Goal: Task Accomplishment & Management: Manage account settings

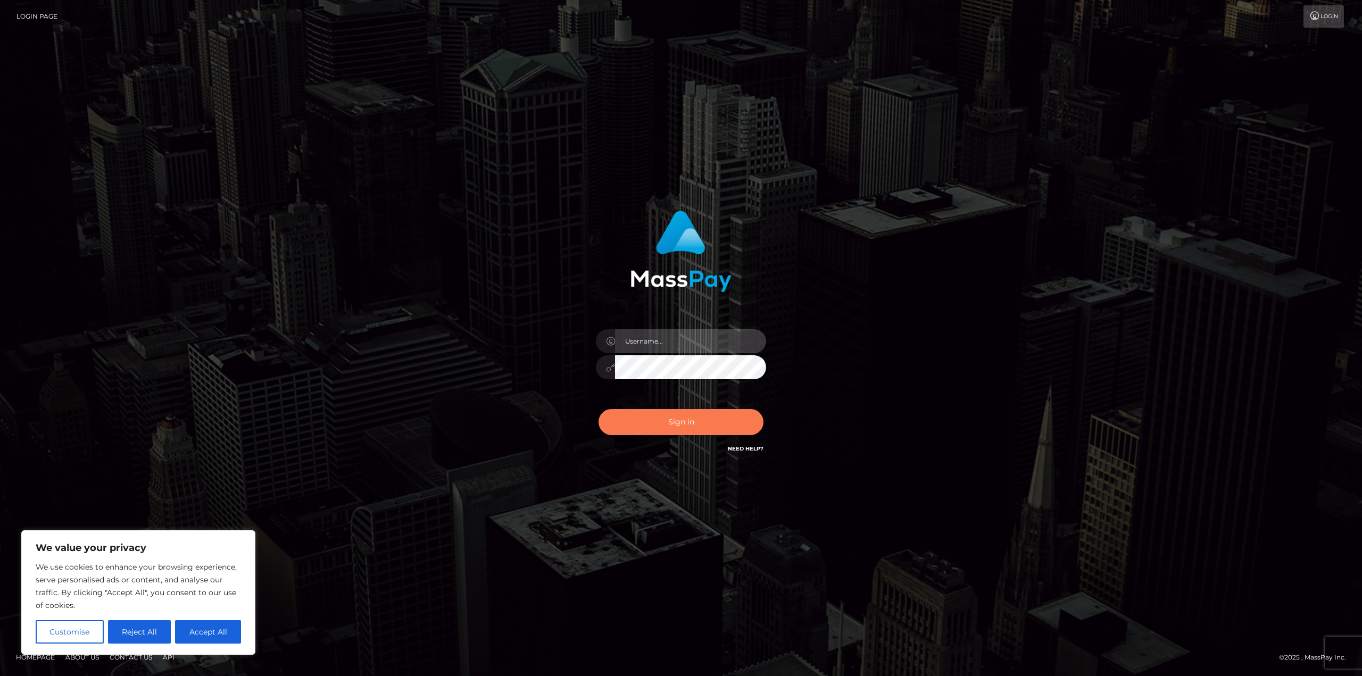
type input "Javi.Silver Social"
click at [688, 424] on button "Sign in" at bounding box center [680, 422] width 165 height 26
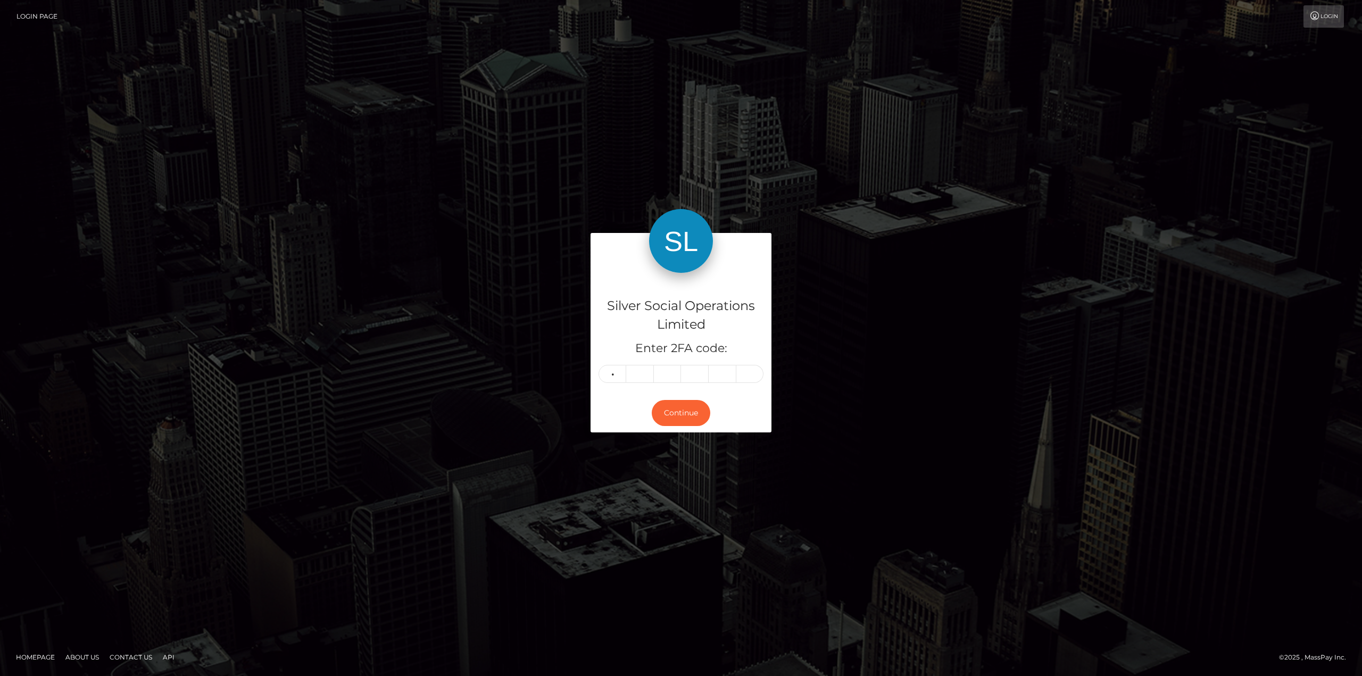
type input "2"
type input "9"
type input "7"
type input "4"
type input "8"
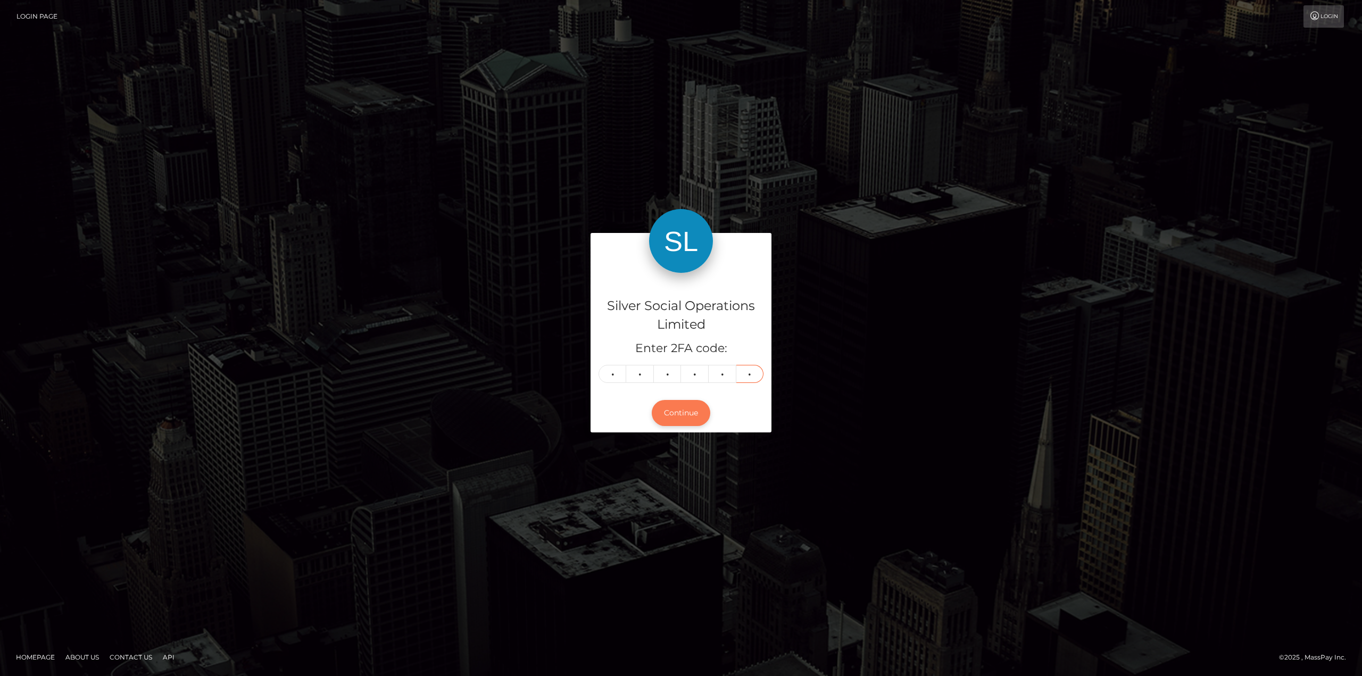
type input "9"
click at [677, 413] on button "Continue" at bounding box center [681, 413] width 59 height 26
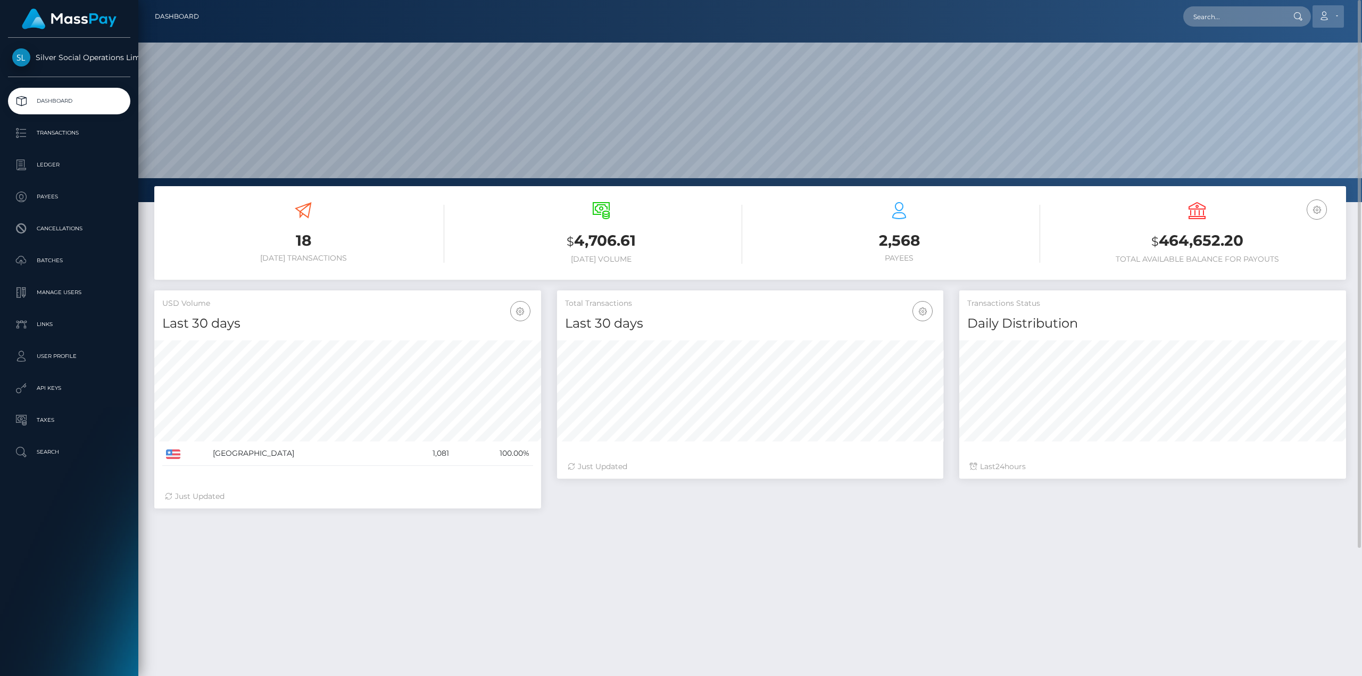
click at [1333, 21] on link "Account" at bounding box center [1327, 16] width 31 height 22
click at [1284, 68] on link "Logout" at bounding box center [1302, 69] width 85 height 20
